Goal: Navigation & Orientation: Find specific page/section

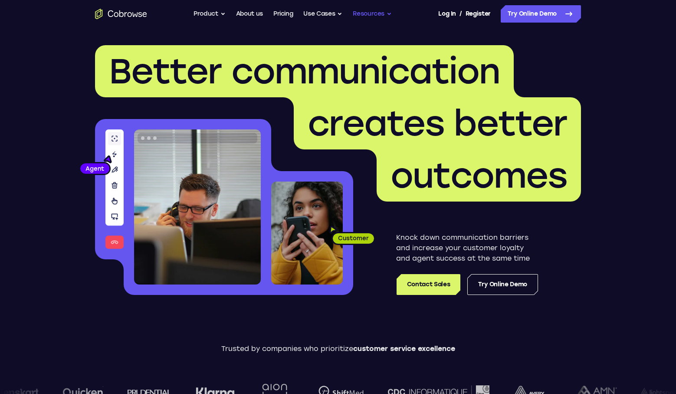
click at [382, 10] on button "Resources" at bounding box center [372, 13] width 39 height 17
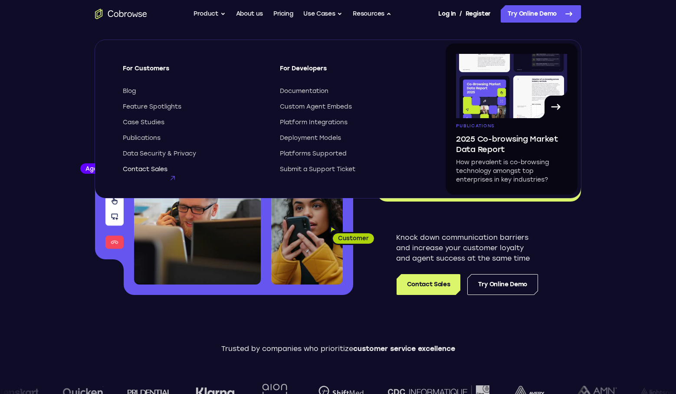
click at [158, 172] on span "Contact Sales" at bounding box center [145, 169] width 45 height 9
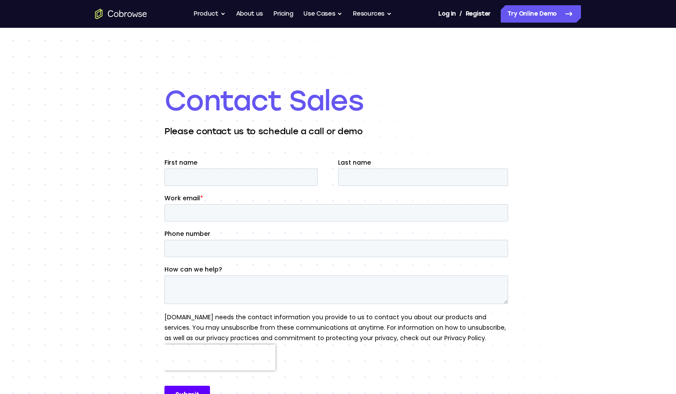
scroll to position [412, 0]
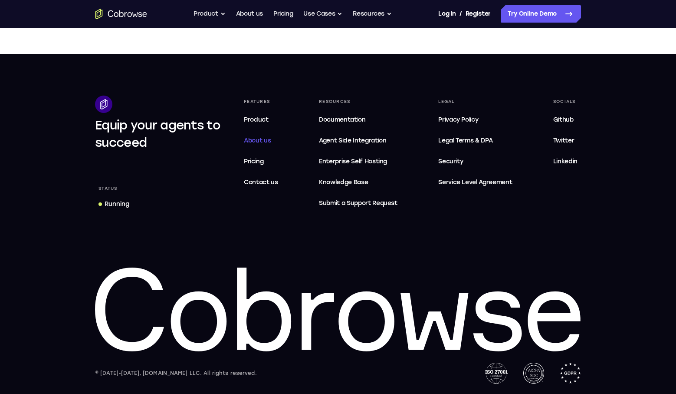
click at [255, 138] on span "About us" at bounding box center [257, 140] width 27 height 7
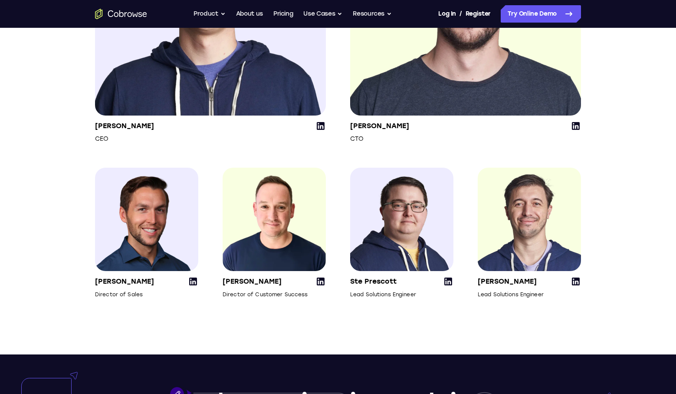
scroll to position [1106, 0]
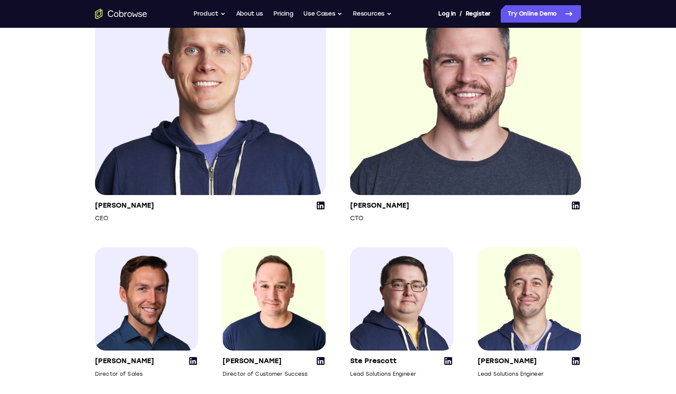
click at [320, 210] on icon at bounding box center [320, 205] width 10 height 10
